Goal: Ask a question

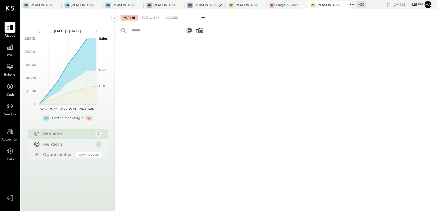
click at [196, 6] on div "[PERSON_NAME] [GEOGRAPHIC_DATA]" at bounding box center [205, 5] width 24 height 5
click at [152, 17] on div "For Client" at bounding box center [150, 18] width 23 height 6
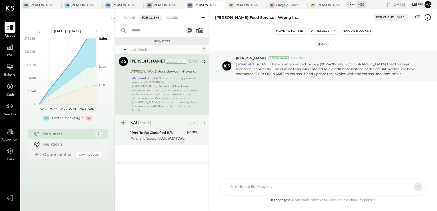
click at [175, 136] on div "Payment Notes:maddie [PERSON_NAME] reimbursement" at bounding box center [157, 139] width 55 height 6
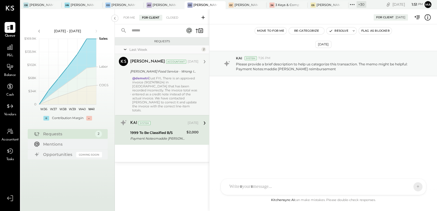
click at [152, 90] on div "@demetri Just FYI.. There is an approved invoice (9027478624) in [GEOGRAPHIC_DA…" at bounding box center [165, 94] width 66 height 36
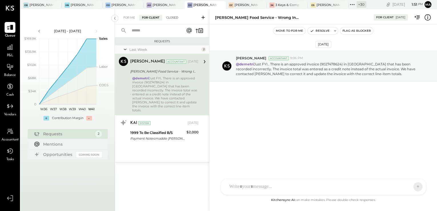
click at [173, 18] on div "Closed" at bounding box center [172, 18] width 18 height 6
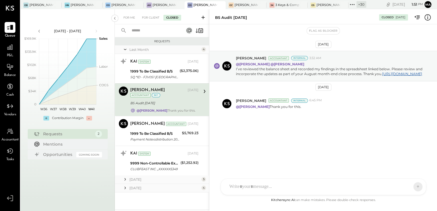
click at [151, 33] on input "text" at bounding box center [154, 30] width 52 height 9
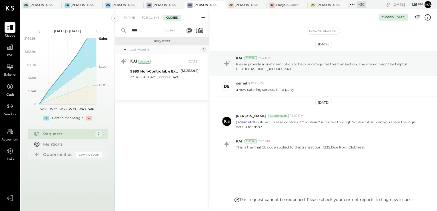
type input "****"
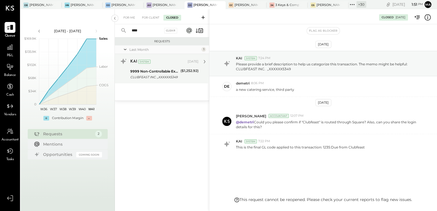
click at [154, 66] on div "KAI System [DATE] 9999 Non-Controllable Expenses:Other Income and Expenses:To B…" at bounding box center [164, 69] width 68 height 24
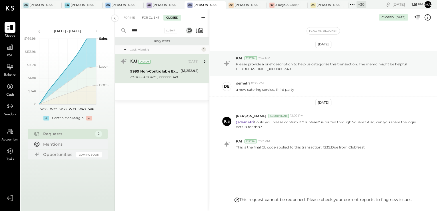
click at [152, 18] on div "For Client" at bounding box center [150, 18] width 23 height 6
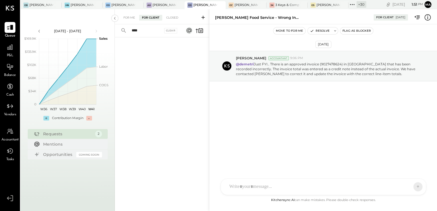
click at [201, 17] on icon at bounding box center [203, 18] width 6 height 6
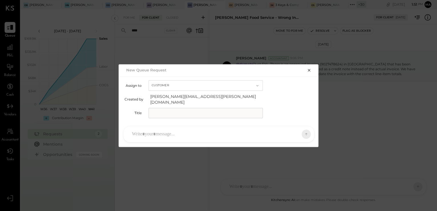
click at [167, 112] on input "text" at bounding box center [205, 113] width 114 height 10
type input "**********"
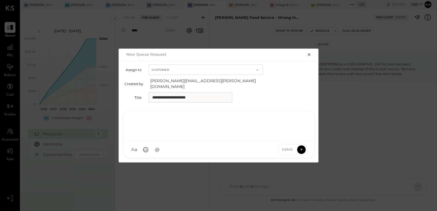
click at [173, 132] on div at bounding box center [218, 125] width 179 height 23
click at [293, 147] on div "Send" at bounding box center [287, 149] width 18 height 5
click at [300, 147] on icon at bounding box center [301, 149] width 5 height 6
